Goal: Check status: Check status

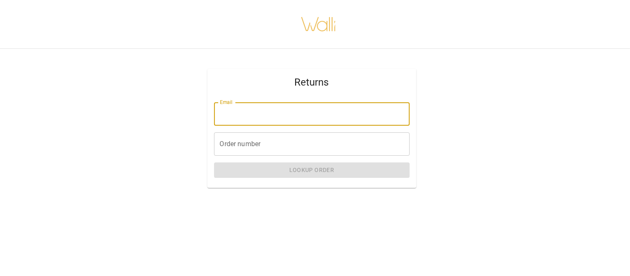
click at [242, 116] on input "Email" at bounding box center [312, 113] width 196 height 23
type input "**********"
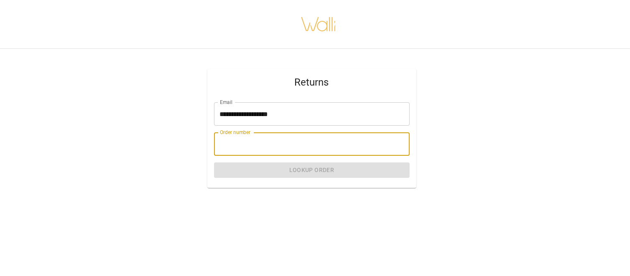
click at [264, 144] on input "Order number" at bounding box center [312, 143] width 196 height 23
paste input "*******"
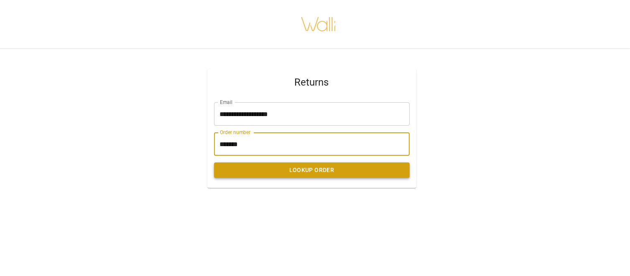
type input "*******"
click at [254, 165] on button "Lookup Order" at bounding box center [312, 170] width 196 height 15
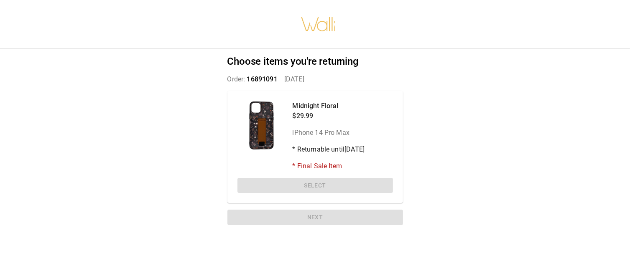
click at [339, 135] on p "iPhone 14 Pro Max" at bounding box center [329, 133] width 72 height 10
click at [266, 122] on div at bounding box center [261, 125] width 48 height 48
click at [294, 79] on p "Order: 16891091   [DATE]" at bounding box center [315, 79] width 176 height 10
drag, startPoint x: 265, startPoint y: 116, endPoint x: 288, endPoint y: 106, distance: 24.9
click at [265, 115] on div at bounding box center [261, 125] width 48 height 48
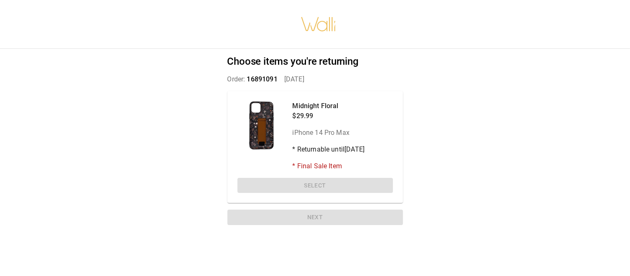
click at [314, 110] on p "Midnight Floral" at bounding box center [329, 106] width 72 height 10
drag, startPoint x: 314, startPoint y: 166, endPoint x: 308, endPoint y: 146, distance: 20.6
click at [308, 146] on div "Midnight Floral $29.99 iPhone 14 Pro Max * Returnable until [DATE] * Final Sale…" at bounding box center [329, 136] width 72 height 70
click at [298, 99] on div "Midnight Floral $29.99 iPhone 14 Pro Max * Returnable until [DATE] * Final Sale…" at bounding box center [315, 147] width 176 height 112
drag, startPoint x: 300, startPoint y: 121, endPoint x: 273, endPoint y: 111, distance: 29.4
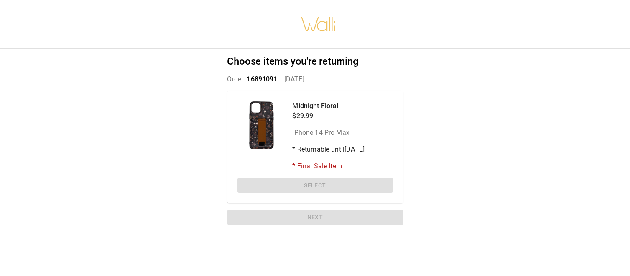
click at [290, 116] on div "Midnight Floral $29.99 iPhone 14 Pro Max * Returnable until [DATE] * Final Sale…" at bounding box center [314, 136] width 155 height 70
click at [269, 109] on div at bounding box center [261, 125] width 48 height 48
click at [268, 105] on div at bounding box center [261, 125] width 48 height 48
click at [266, 108] on div at bounding box center [261, 125] width 48 height 48
drag, startPoint x: 262, startPoint y: 132, endPoint x: 259, endPoint y: 167, distance: 34.9
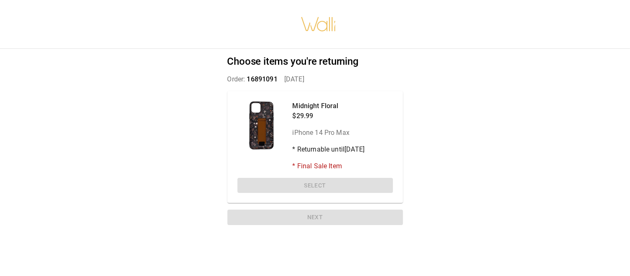
click at [260, 135] on div at bounding box center [261, 125] width 48 height 48
drag, startPoint x: 268, startPoint y: 200, endPoint x: 270, endPoint y: 192, distance: 7.8
click at [268, 198] on div "Midnight Floral $29.99 iPhone 14 Pro Max * Returnable until [DATE] * Final Sale…" at bounding box center [315, 147] width 176 height 112
click at [289, 189] on div "Midnight Floral $29.99 iPhone 14 Pro Max * Returnable until [DATE] * Final Sale…" at bounding box center [315, 147] width 176 height 112
click at [295, 182] on div "Midnight Floral $29.99 iPhone 14 Pro Max * Returnable until [DATE] * Final Sale…" at bounding box center [315, 147] width 176 height 112
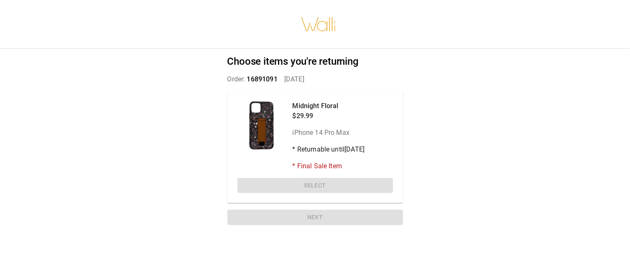
click at [315, 72] on div "Choose items you're returning Order: 16891091   [DATE] Midnight Floral $29.99 i…" at bounding box center [315, 142] width 196 height 186
drag, startPoint x: 260, startPoint y: 88, endPoint x: 347, endPoint y: 121, distance: 93.1
click at [273, 136] on div "Choose items you're returning Order: 16891091   [DATE] Midnight Floral $29.99 i…" at bounding box center [315, 142] width 196 height 186
click at [347, 121] on div "Midnight Floral $29.99 iPhone 14 Pro Max * Returnable until [DATE] * Final Sale…" at bounding box center [329, 136] width 72 height 70
click at [301, 160] on div "Midnight Floral $29.99 iPhone 14 Pro Max * Returnable until [DATE] * Final Sale…" at bounding box center [329, 136] width 72 height 70
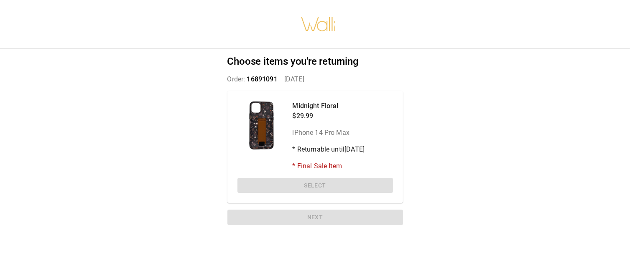
click at [349, 215] on div "Choose items you're returning Order: 16891091   [DATE] Midnight Floral $29.99 i…" at bounding box center [315, 142] width 196 height 186
click at [276, 51] on div "Choose items you're returning Order: 16891091   [DATE] Midnight Floral $29.99 i…" at bounding box center [315, 142] width 196 height 186
click at [248, 110] on div at bounding box center [261, 125] width 48 height 48
click at [259, 117] on div at bounding box center [261, 125] width 48 height 48
click at [284, 107] on div at bounding box center [261, 125] width 48 height 48
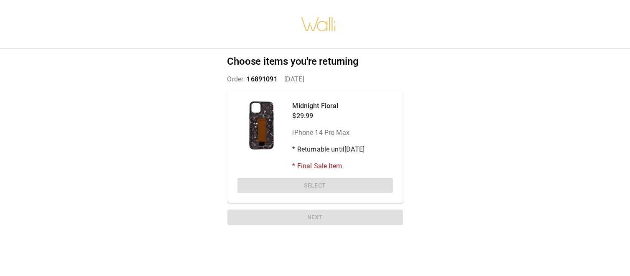
drag, startPoint x: 348, startPoint y: 115, endPoint x: 288, endPoint y: 108, distance: 60.6
click at [334, 113] on p "$29.99" at bounding box center [329, 116] width 72 height 10
click at [284, 107] on div at bounding box center [261, 125] width 48 height 48
click at [311, 139] on div "Midnight Floral $29.99 iPhone 14 Pro Max * Returnable until [DATE] * Final Sale…" at bounding box center [329, 136] width 72 height 70
click at [309, 134] on p "iPhone 14 Pro Max" at bounding box center [329, 133] width 72 height 10
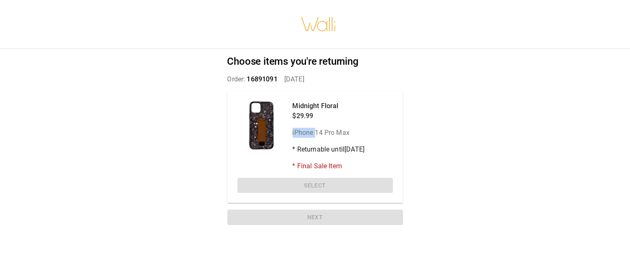
drag, startPoint x: 309, startPoint y: 134, endPoint x: 309, endPoint y: 141, distance: 7.1
click at [309, 135] on p "iPhone 14 Pro Max" at bounding box center [329, 133] width 72 height 10
click at [313, 155] on div "Midnight Floral $29.99 iPhone 14 Pro Max * Returnable until [DATE] * Final Sale…" at bounding box center [329, 136] width 72 height 70
click at [313, 157] on div "Midnight Floral $29.99 iPhone 14 Pro Max * Returnable until [DATE] * Final Sale…" at bounding box center [329, 136] width 72 height 70
drag, startPoint x: 308, startPoint y: 168, endPoint x: 279, endPoint y: 142, distance: 39.1
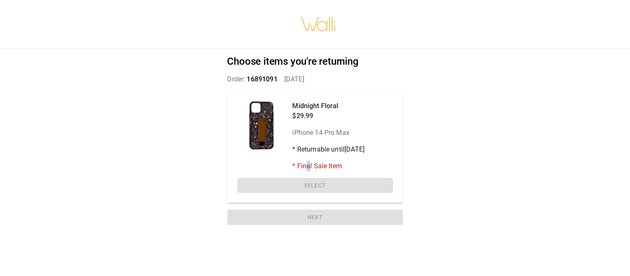
click at [306, 167] on p "* Final Sale Item" at bounding box center [329, 166] width 72 height 10
click at [268, 128] on div at bounding box center [261, 125] width 48 height 48
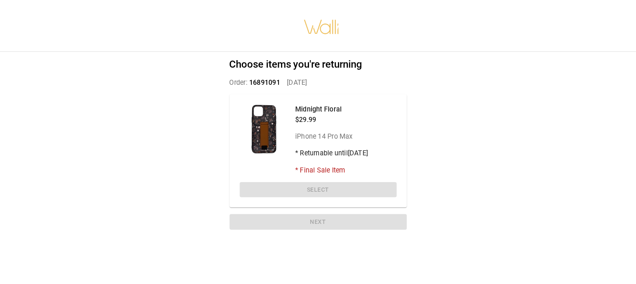
scroll to position [6, 0]
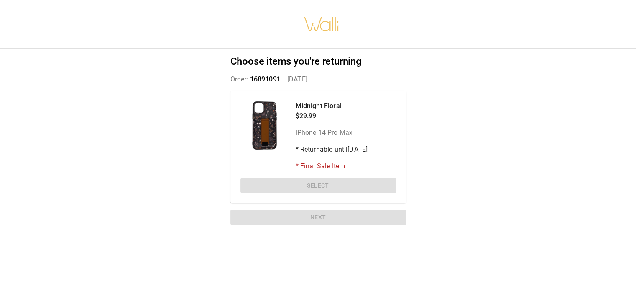
click at [343, 67] on div "Choose items you're returning Order: 16891091   [DATE] Midnight Floral $29.99 i…" at bounding box center [318, 142] width 196 height 186
click at [271, 71] on div "Choose items you're returning Order: 16891091   [DATE] Midnight Floral $29.99 i…" at bounding box center [318, 142] width 196 height 186
click at [273, 80] on span "16891091" at bounding box center [265, 79] width 31 height 8
click at [323, 79] on p "Order: 16891091   [DATE]" at bounding box center [318, 79] width 176 height 10
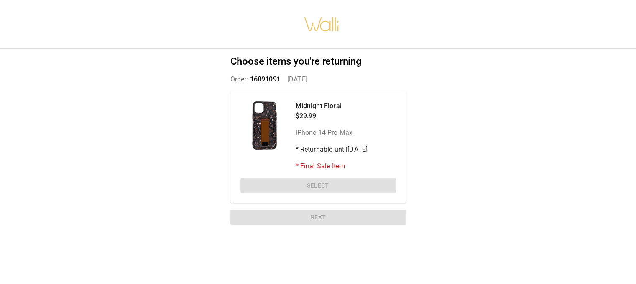
drag, startPoint x: 311, startPoint y: 110, endPoint x: 296, endPoint y: 132, distance: 26.3
click at [311, 110] on p "Midnight Floral" at bounding box center [332, 106] width 72 height 10
drag, startPoint x: 296, startPoint y: 132, endPoint x: 265, endPoint y: 128, distance: 31.1
click at [296, 130] on p "iPhone 14 Pro Max" at bounding box center [332, 133] width 72 height 10
click at [265, 127] on div at bounding box center [264, 125] width 48 height 48
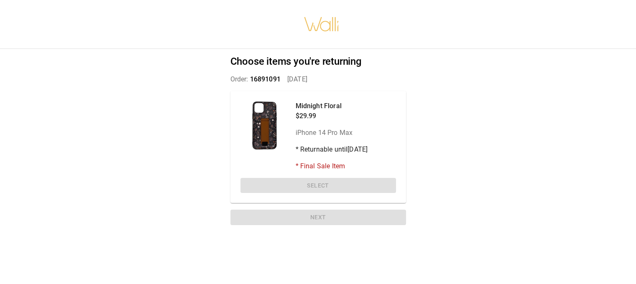
drag, startPoint x: 329, startPoint y: 105, endPoint x: 323, endPoint y: 172, distance: 67.2
click at [328, 108] on p "Midnight Floral" at bounding box center [332, 106] width 72 height 10
click at [323, 170] on div "Midnight Floral $29.99 iPhone 14 Pro Max * Returnable until [DATE] * Final Sale…" at bounding box center [318, 147] width 176 height 112
click at [319, 177] on div "Midnight Floral $29.99 iPhone 14 Pro Max * Returnable until [DATE] * Final Sale…" at bounding box center [318, 147] width 176 height 112
click at [311, 187] on div "Midnight Floral $29.99 iPhone 14 Pro Max * Returnable until [DATE] * Final Sale…" at bounding box center [318, 147] width 176 height 112
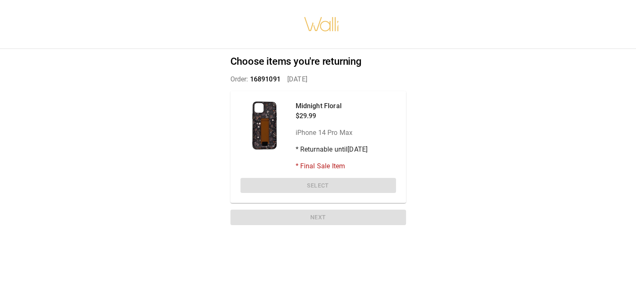
click at [311, 185] on div "Midnight Floral $29.99 iPhone 14 Pro Max * Returnable until [DATE] * Final Sale…" at bounding box center [318, 147] width 176 height 112
drag, startPoint x: 311, startPoint y: 186, endPoint x: 313, endPoint y: 175, distance: 11.1
click at [311, 183] on div "Midnight Floral $29.99 iPhone 14 Pro Max * Returnable until [DATE] * Final Sale…" at bounding box center [318, 147] width 176 height 112
click at [319, 156] on div "Midnight Floral $29.99 iPhone 14 Pro Max * Returnable until [DATE] * Final Sale…" at bounding box center [332, 136] width 72 height 70
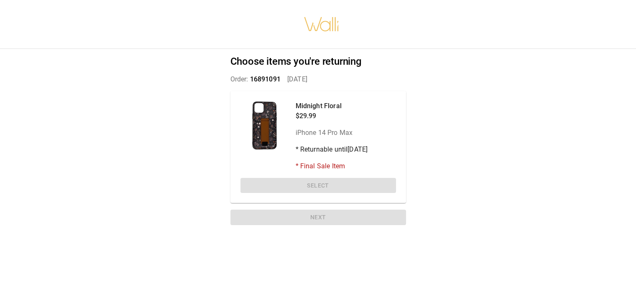
click at [318, 220] on div "Choose items you're returning Order: 16891091   [DATE] Midnight Floral $29.99 i…" at bounding box center [318, 142] width 196 height 186
click at [317, 219] on div "Choose items you're returning Order: 16891091   [DATE] Midnight Floral $29.99 i…" at bounding box center [318, 142] width 196 height 186
drag, startPoint x: 317, startPoint y: 219, endPoint x: 266, endPoint y: 150, distance: 85.4
click at [309, 204] on div "Choose items you're returning Order: 16891091   [DATE] Midnight Floral $29.99 i…" at bounding box center [318, 142] width 196 height 186
click at [264, 127] on div "Midnight Floral $29.99 iPhone 14 Pro Max * Returnable until [DATE] * Final Sale…" at bounding box center [317, 136] width 155 height 70
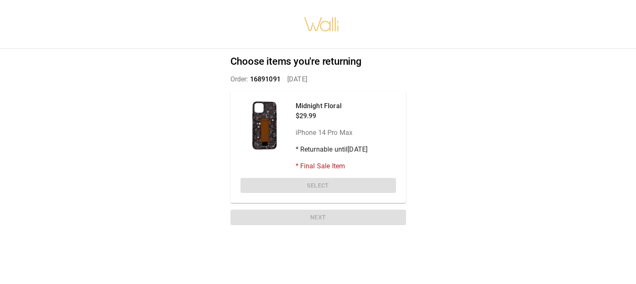
drag, startPoint x: 264, startPoint y: 127, endPoint x: 218, endPoint y: 52, distance: 87.7
click at [218, 52] on div "Choose items you're returning Order: 16891091   [DATE] Midnight Floral $29.99 i…" at bounding box center [318, 142] width 636 height 284
click at [254, 135] on div at bounding box center [264, 125] width 48 height 48
click at [247, 133] on div at bounding box center [264, 125] width 48 height 48
click at [287, 121] on div at bounding box center [264, 125] width 48 height 48
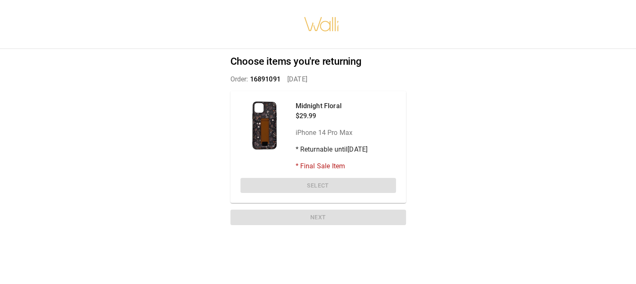
drag, startPoint x: 287, startPoint y: 121, endPoint x: 220, endPoint y: 12, distance: 128.3
click at [275, 99] on div "Midnight Floral $29.99 iPhone 14 Pro Max * Returnable until [DATE] * Final Sale…" at bounding box center [318, 147] width 176 height 112
click at [329, 70] on div "Choose items you're returning Order: 16891091   [DATE] Midnight Floral $29.99 i…" at bounding box center [318, 142] width 196 height 186
drag, startPoint x: 293, startPoint y: 182, endPoint x: 293, endPoint y: 201, distance: 18.8
click at [293, 201] on div "Midnight Floral $29.99 iPhone 14 Pro Max * Returnable until [DATE] * Final Sale…" at bounding box center [318, 147] width 176 height 112
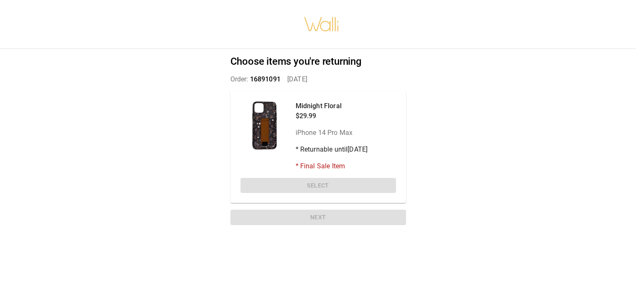
drag, startPoint x: 293, startPoint y: 199, endPoint x: 289, endPoint y: 195, distance: 5.0
click at [289, 195] on div "Midnight Floral $29.99 iPhone 14 Pro Max * Returnable until [DATE] * Final Sale…" at bounding box center [318, 147] width 176 height 112
click at [288, 192] on div "Midnight Floral $29.99 iPhone 14 Pro Max * Returnable until [DATE] * Final Sale…" at bounding box center [318, 147] width 176 height 112
click at [288, 190] on div "Midnight Floral $29.99 iPhone 14 Pro Max * Returnable until [DATE] * Final Sale…" at bounding box center [318, 147] width 176 height 112
click at [287, 189] on div "Midnight Floral $29.99 iPhone 14 Pro Max * Returnable until [DATE] * Final Sale…" at bounding box center [318, 147] width 176 height 112
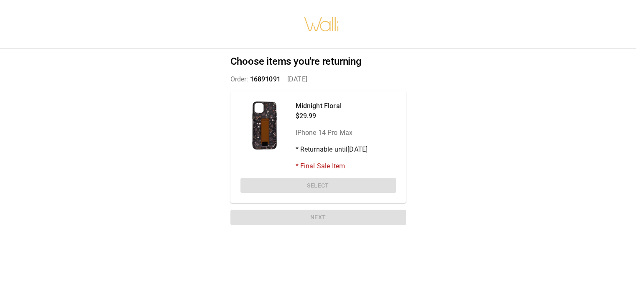
click at [287, 189] on div "Midnight Floral $29.99 iPhone 14 Pro Max * Returnable until [DATE] * Final Sale…" at bounding box center [318, 147] width 176 height 112
drag, startPoint x: 287, startPoint y: 188, endPoint x: 286, endPoint y: 192, distance: 4.8
click at [287, 189] on div "Midnight Floral $29.99 iPhone 14 Pro Max * Returnable until [DATE] * Final Sale…" at bounding box center [318, 147] width 176 height 112
click at [279, 221] on div "Choose items you're returning Order: 16891091   [DATE] Midnight Floral $29.99 i…" at bounding box center [318, 142] width 196 height 186
click at [278, 220] on div "Choose items you're returning Order: 16891091   [DATE] Midnight Floral $29.99 i…" at bounding box center [318, 142] width 196 height 186
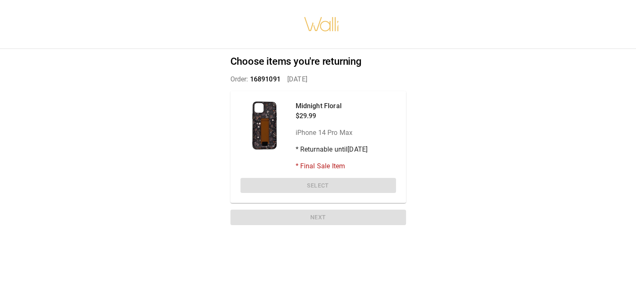
click at [278, 220] on div "Choose items you're returning Order: 16891091   [DATE] Midnight Floral $29.99 i…" at bounding box center [318, 142] width 196 height 186
drag, startPoint x: 397, startPoint y: 151, endPoint x: 369, endPoint y: 149, distance: 27.7
click at [397, 151] on div "Midnight Floral $29.99 iPhone 14 Pro Max * Returnable until [DATE] * Final Sale…" at bounding box center [318, 147] width 176 height 112
click at [341, 143] on div "Midnight Floral $29.99 iPhone 14 Pro Max * Returnable until [DATE] * Final Sale…" at bounding box center [332, 136] width 72 height 70
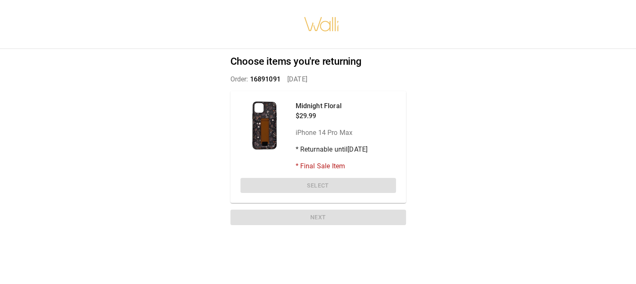
click at [309, 96] on div "Midnight Floral $29.99 iPhone 14 Pro Max * Returnable until [DATE] * Final Sale…" at bounding box center [318, 147] width 176 height 112
click at [293, 158] on div "Midnight Floral $29.99 iPhone 14 Pro Max * Returnable until [DATE] * Final Sale…" at bounding box center [317, 136] width 155 height 70
